Goal: Information Seeking & Learning: Learn about a topic

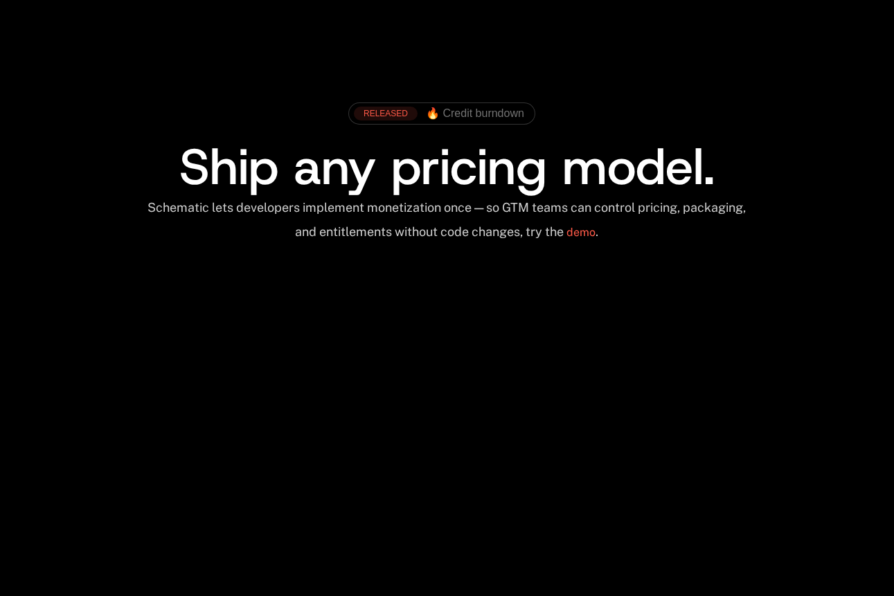
click at [338, 146] on span "Ship any pricing model." at bounding box center [446, 167] width 535 height 66
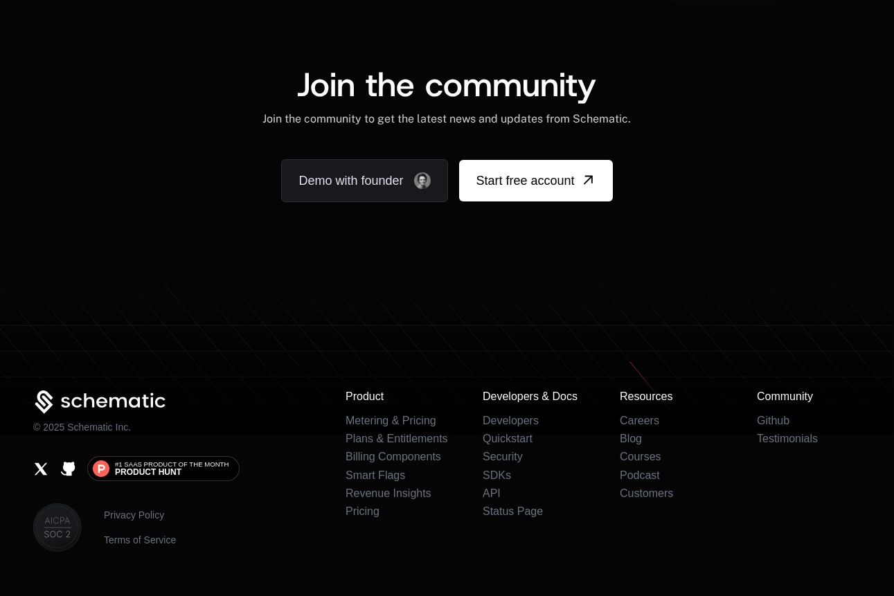
scroll to position [8511, 0]
click at [633, 433] on link "Blog" at bounding box center [630, 439] width 22 height 12
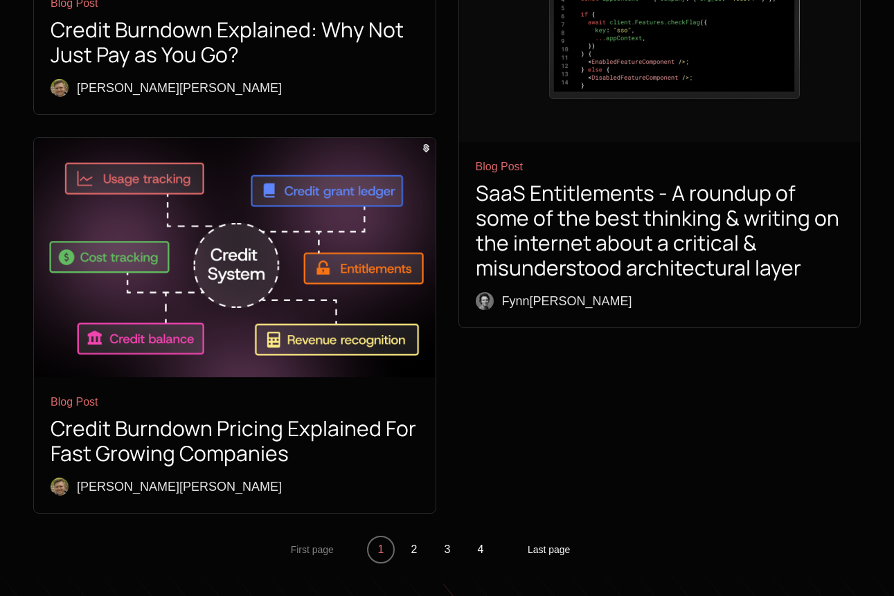
scroll to position [5276, 0]
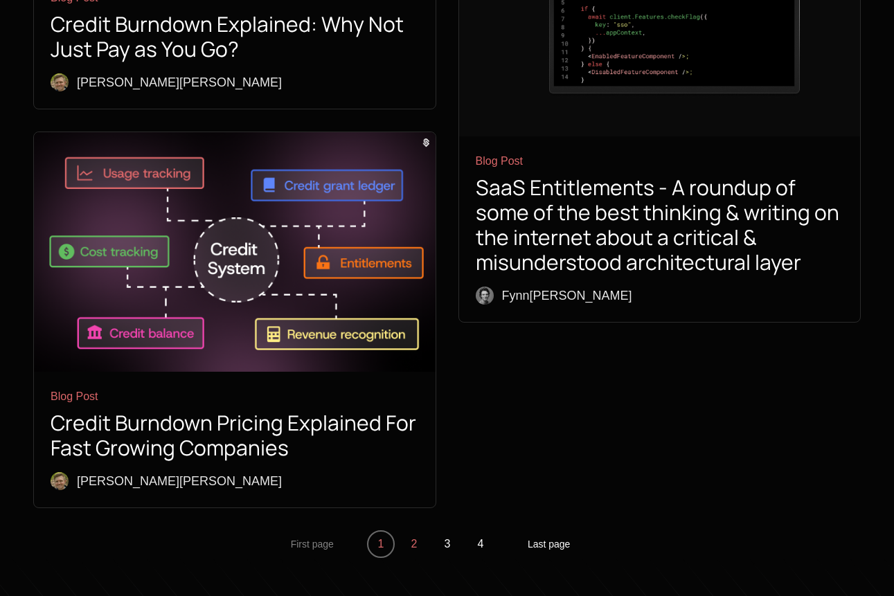
click at [422, 530] on button "2" at bounding box center [414, 544] width 28 height 28
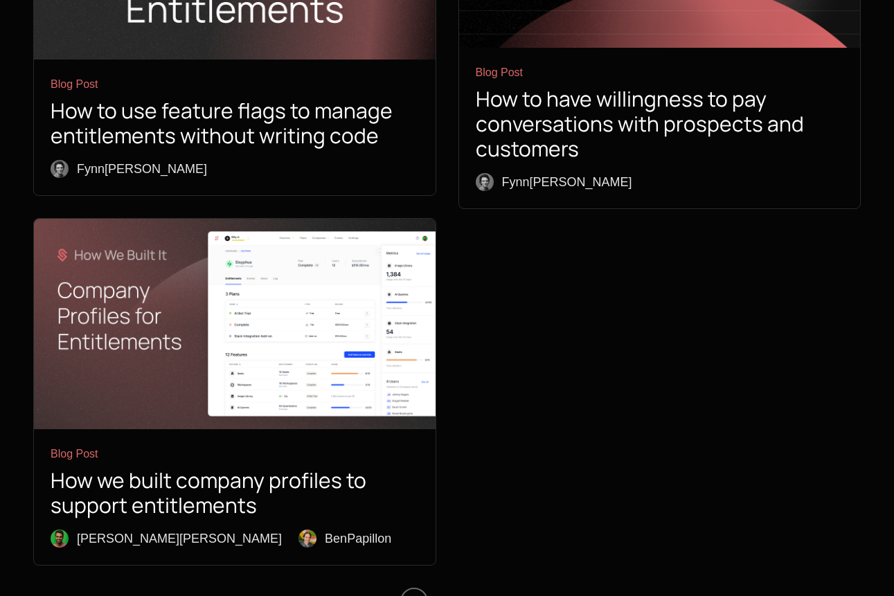
scroll to position [4747, 0]
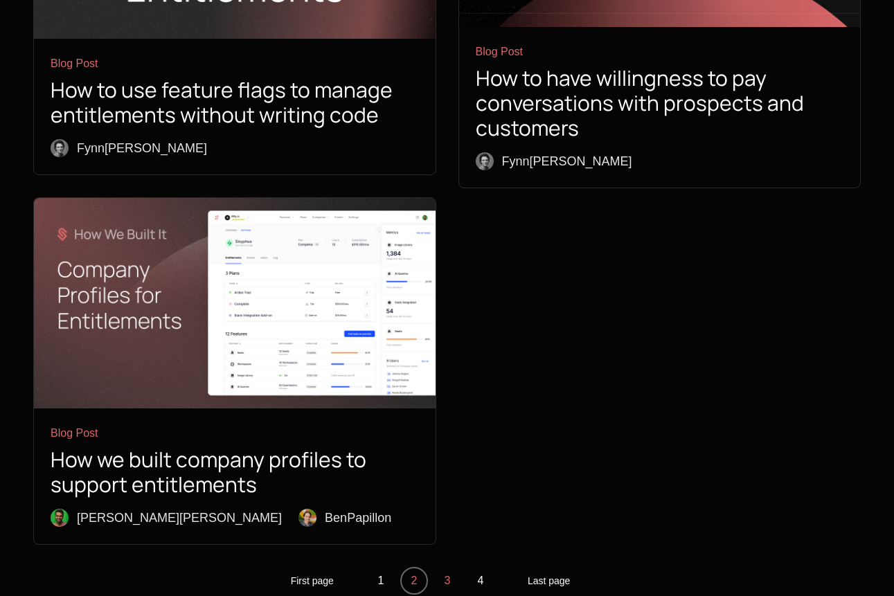
click at [448, 567] on button "3" at bounding box center [447, 581] width 28 height 28
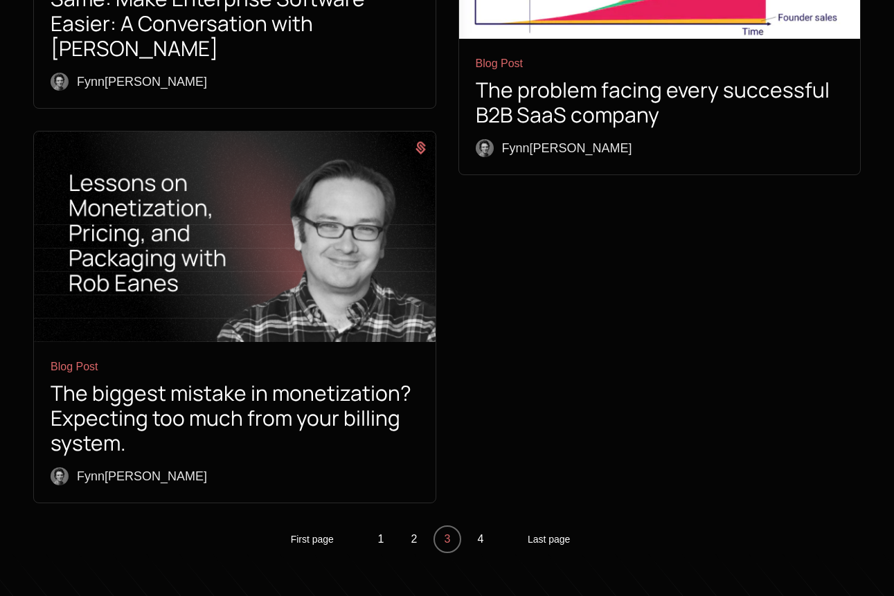
scroll to position [5012, 0]
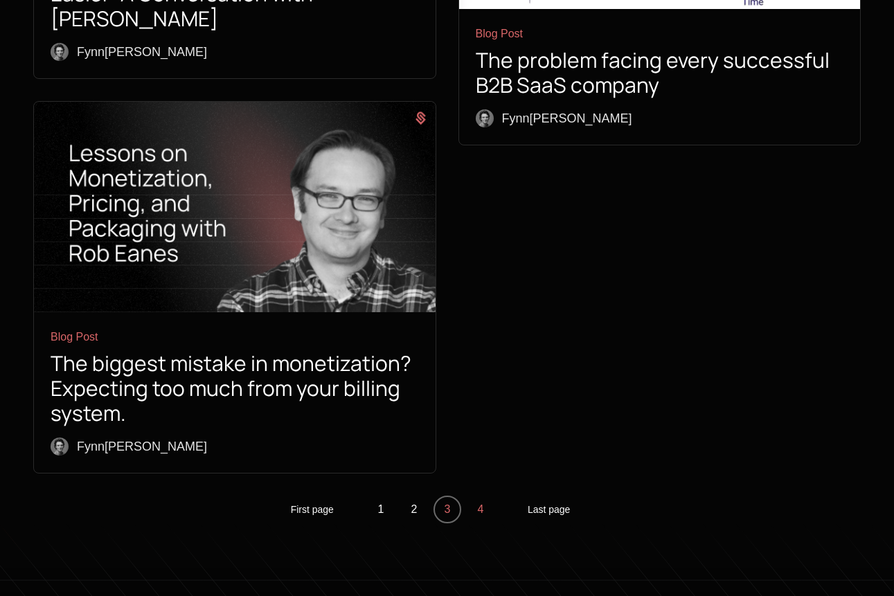
click at [480, 496] on button "4" at bounding box center [480, 510] width 28 height 28
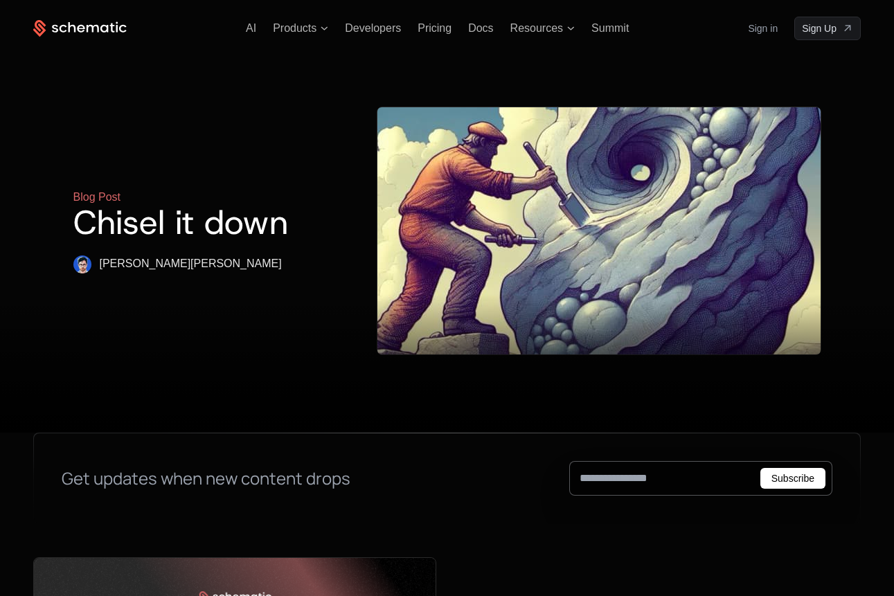
click at [78, 24] on icon at bounding box center [79, 28] width 93 height 17
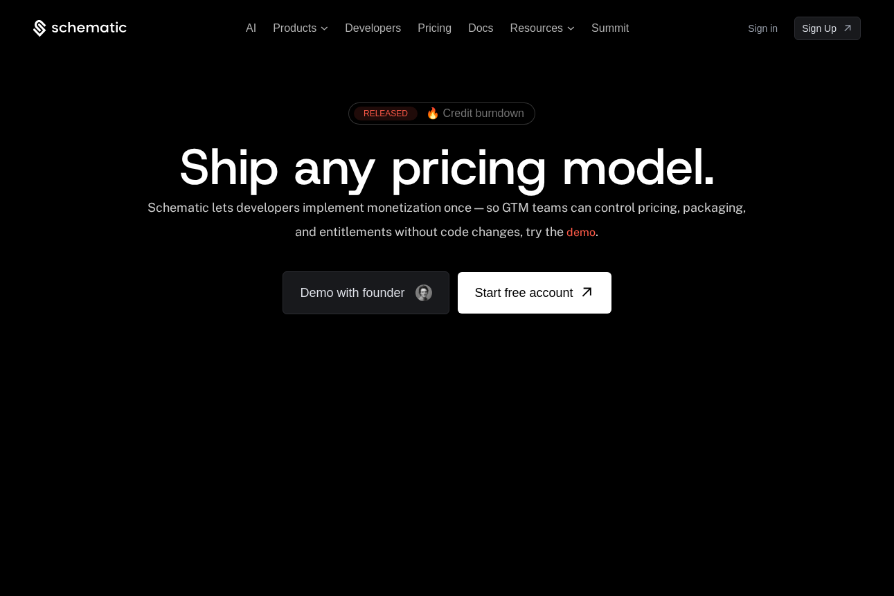
scroll to position [33, 0]
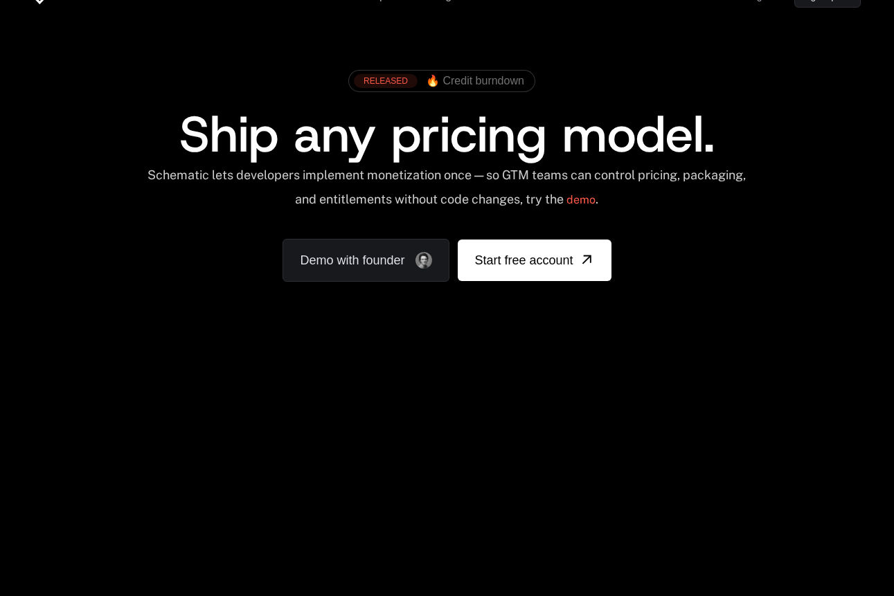
click at [318, 170] on div "Schematic lets developers implement monetization once — so GTM teams can contro…" at bounding box center [446, 191] width 620 height 49
